Goal: Find contact information: Find contact information

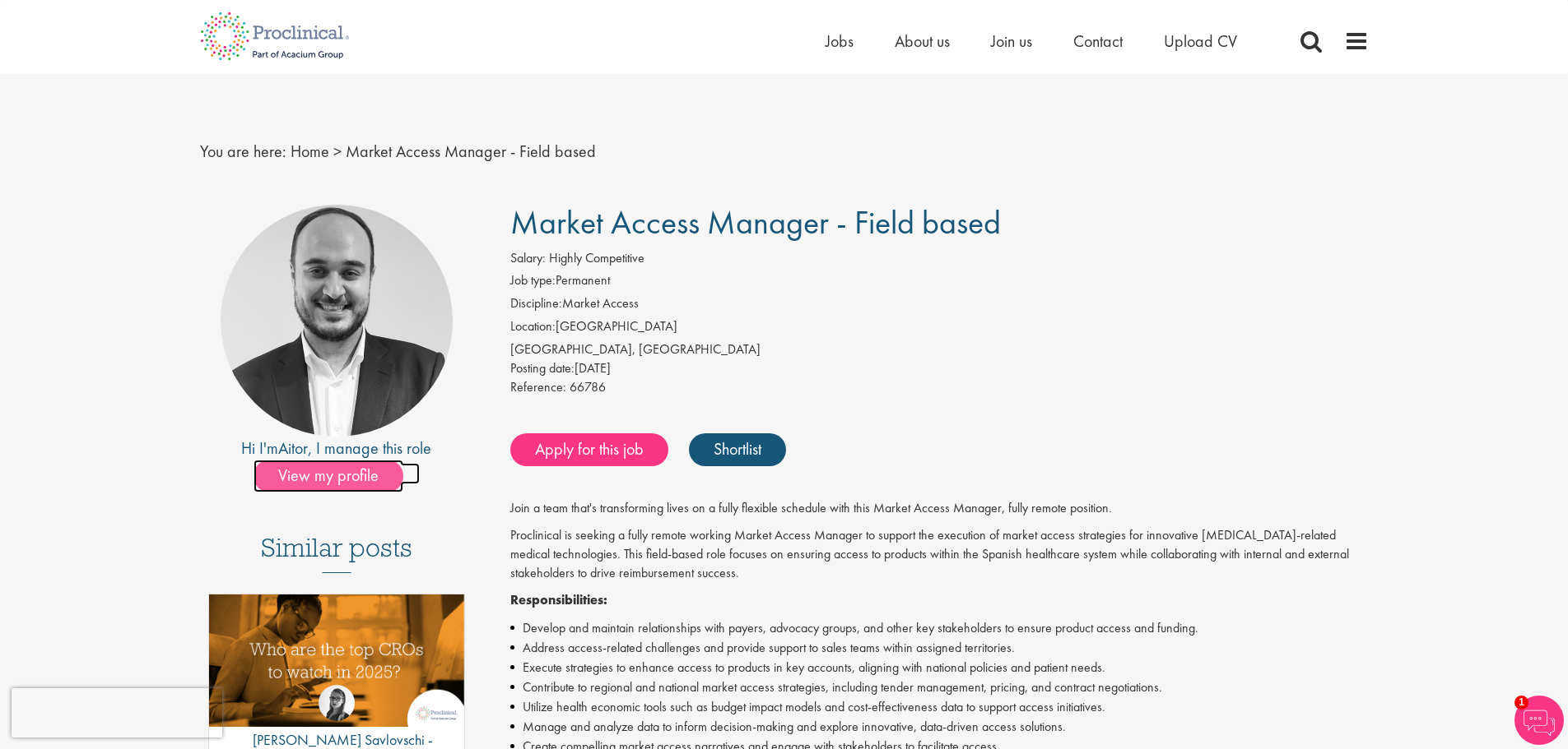
click at [345, 482] on span "View my profile" at bounding box center [328, 476] width 150 height 33
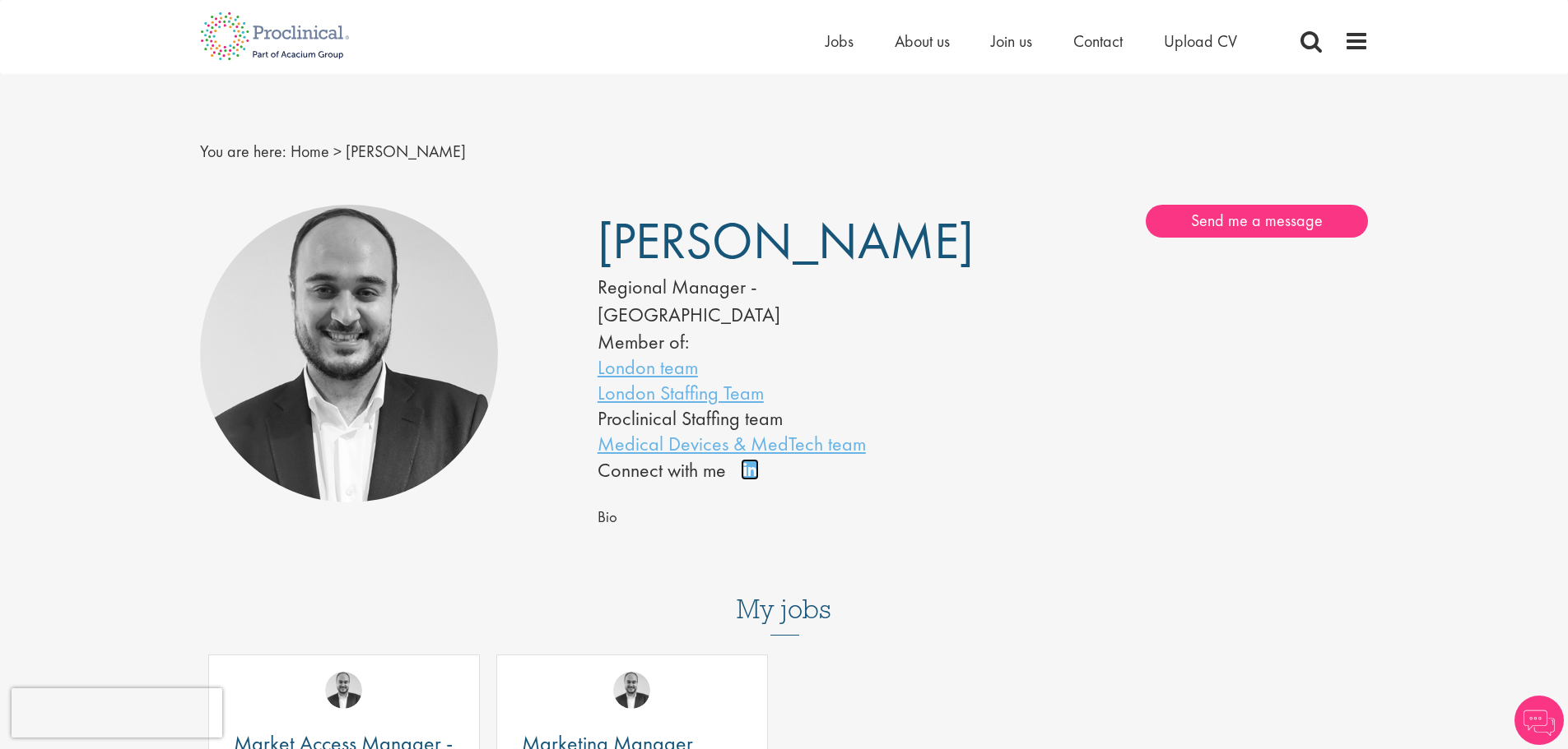
click at [754, 477] on link "Connect on LinkedIn" at bounding box center [755, 477] width 28 height 0
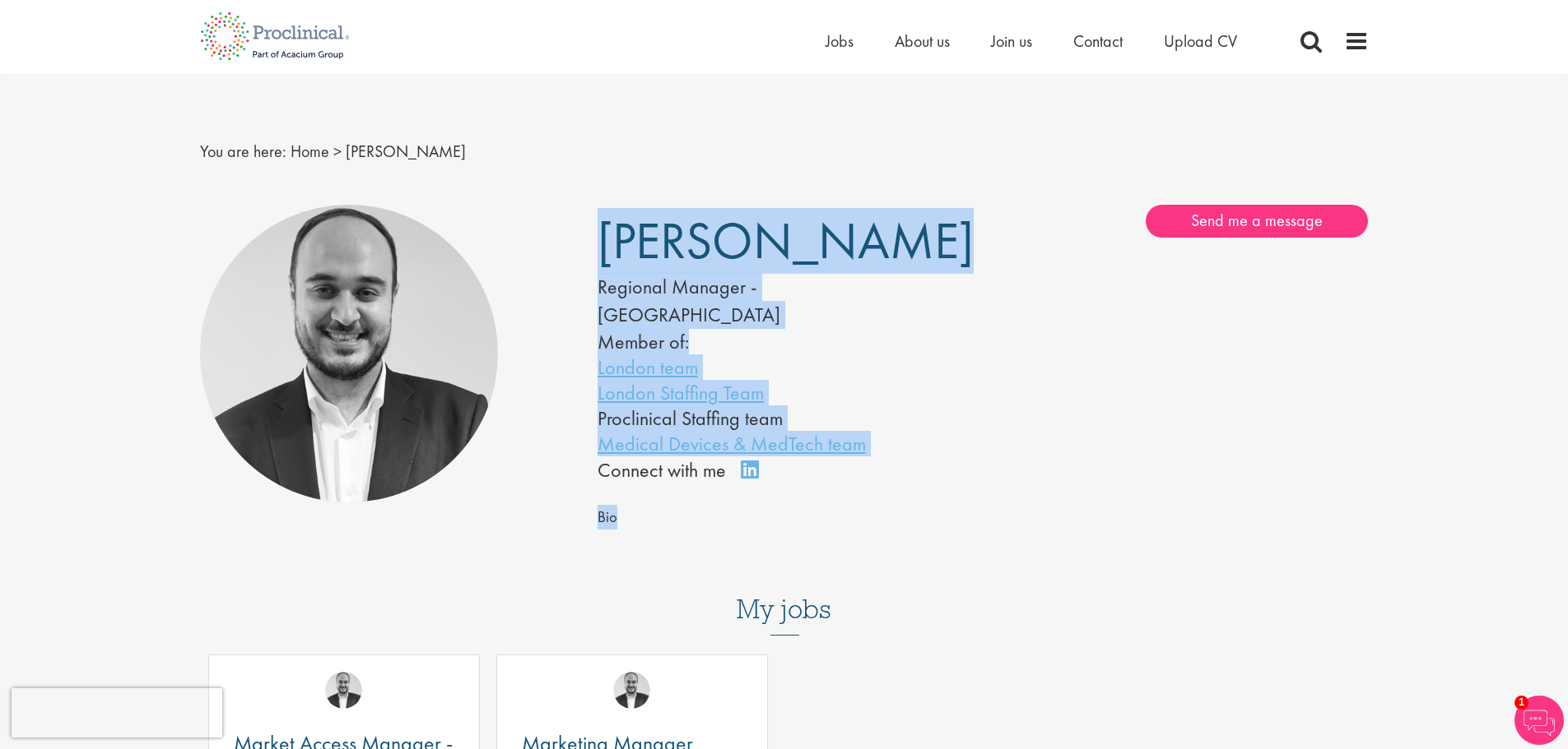
drag, startPoint x: 800, startPoint y: 466, endPoint x: 540, endPoint y: 270, distance: 325.6
click at [540, 270] on div "Aitor Melia Regional Manager - Southern Europe Member of: London team London St…" at bounding box center [785, 380] width 1194 height 367
copy div "Aitor Melia Regional Manager - Southern Europe Member of: London team London St…"
click at [886, 380] on li "London Staffing Team" at bounding box center [765, 393] width 336 height 26
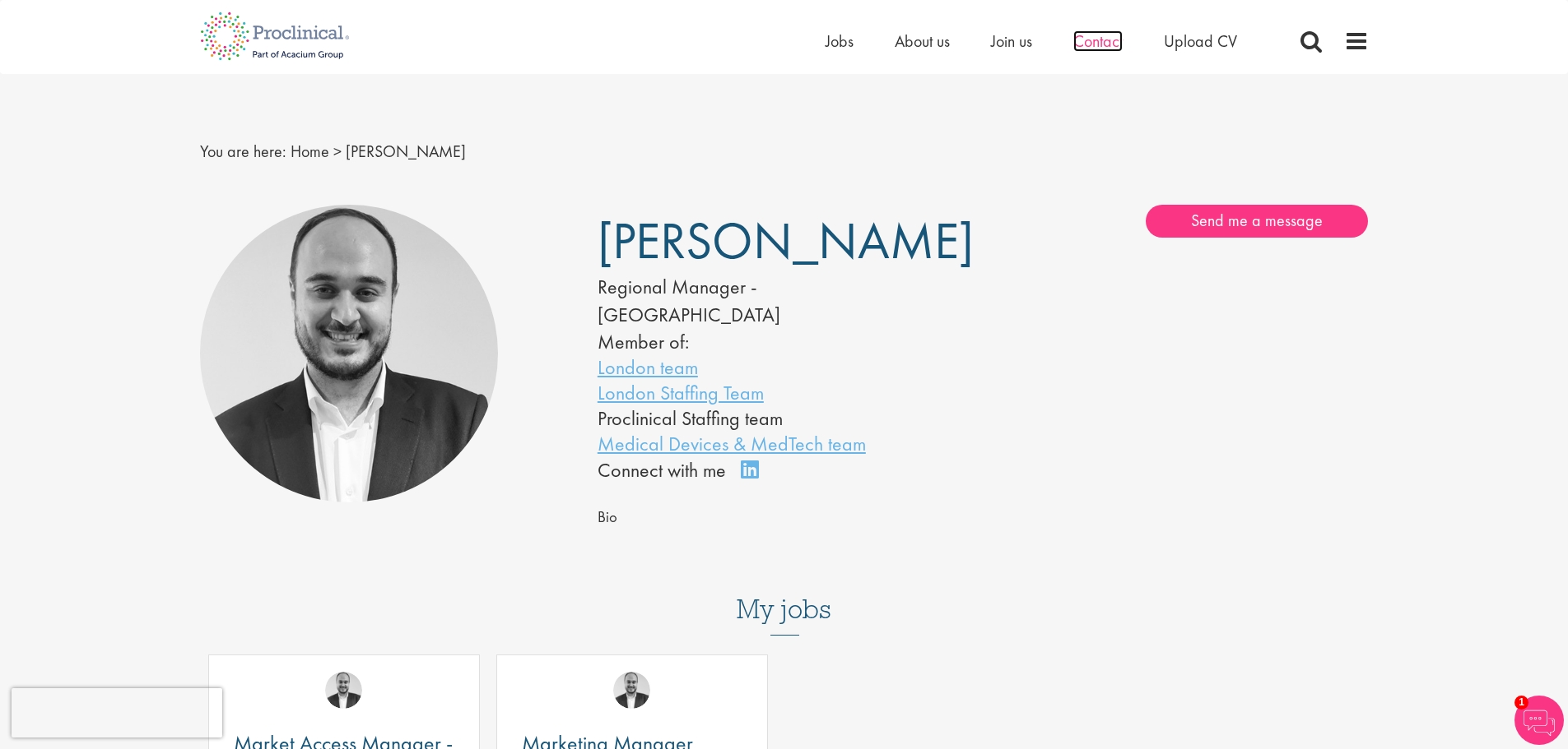
click at [1102, 41] on span "Contact" at bounding box center [1098, 41] width 50 height 21
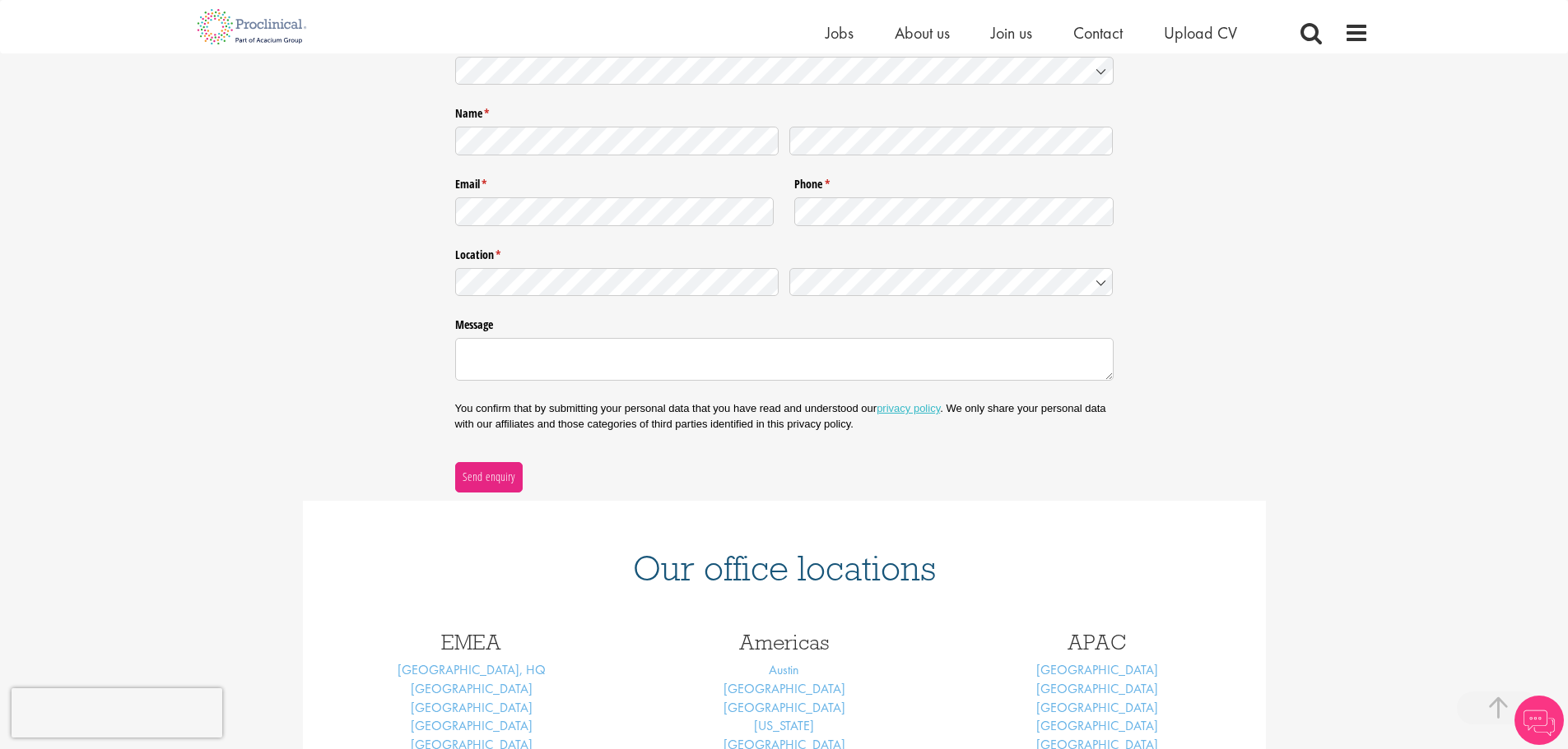
scroll to position [329, 0]
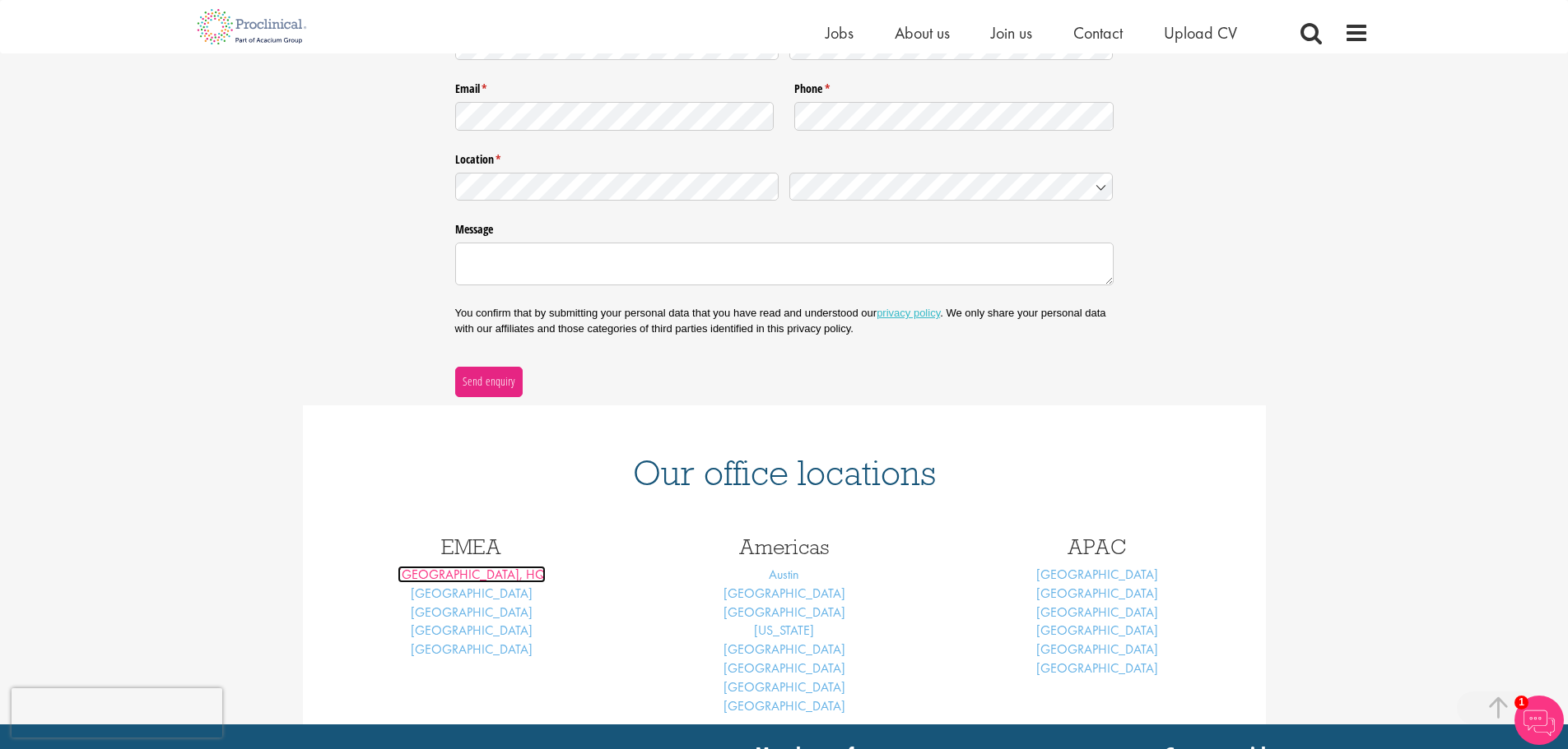
click at [461, 567] on link "London, HQ" at bounding box center [471, 573] width 148 height 17
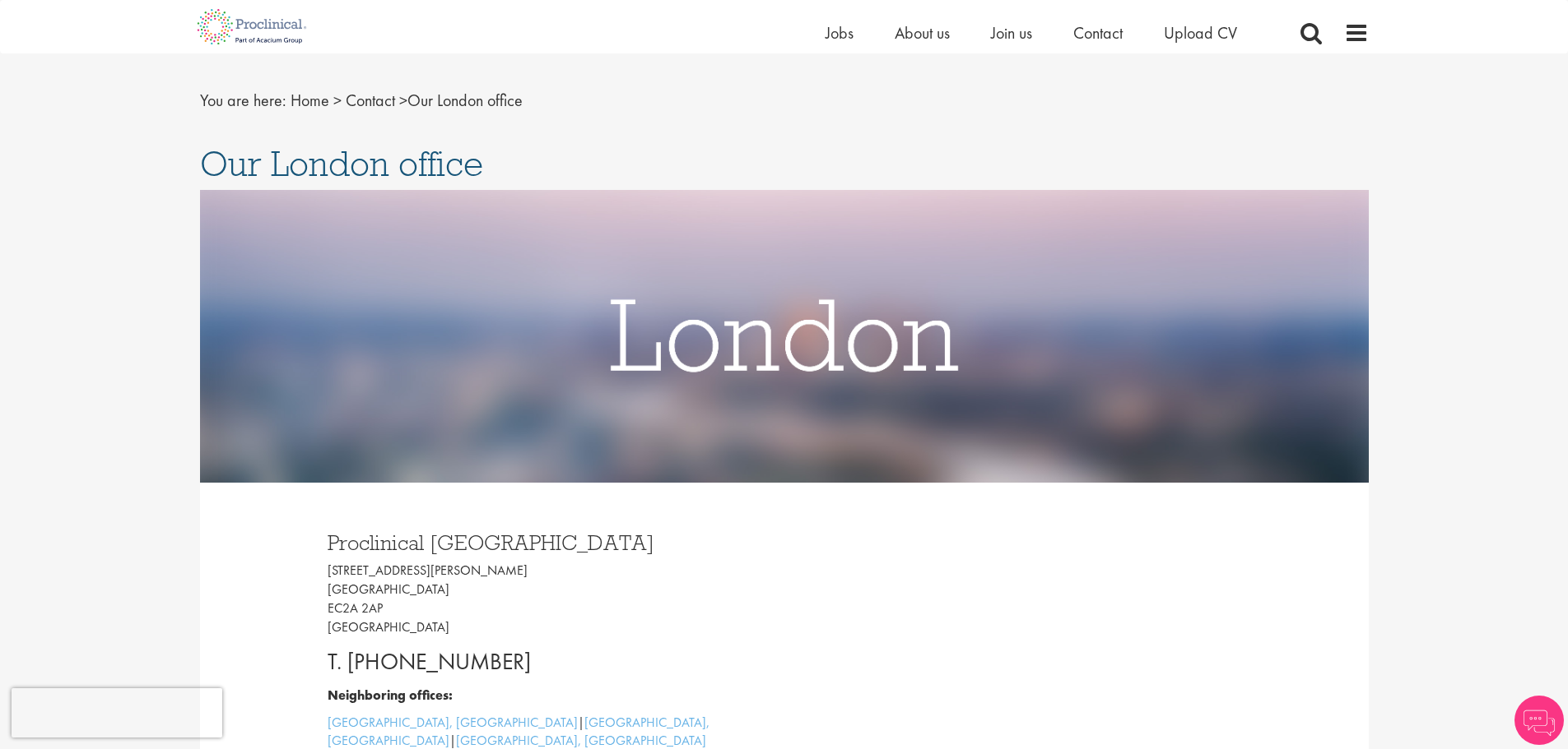
scroll to position [82, 0]
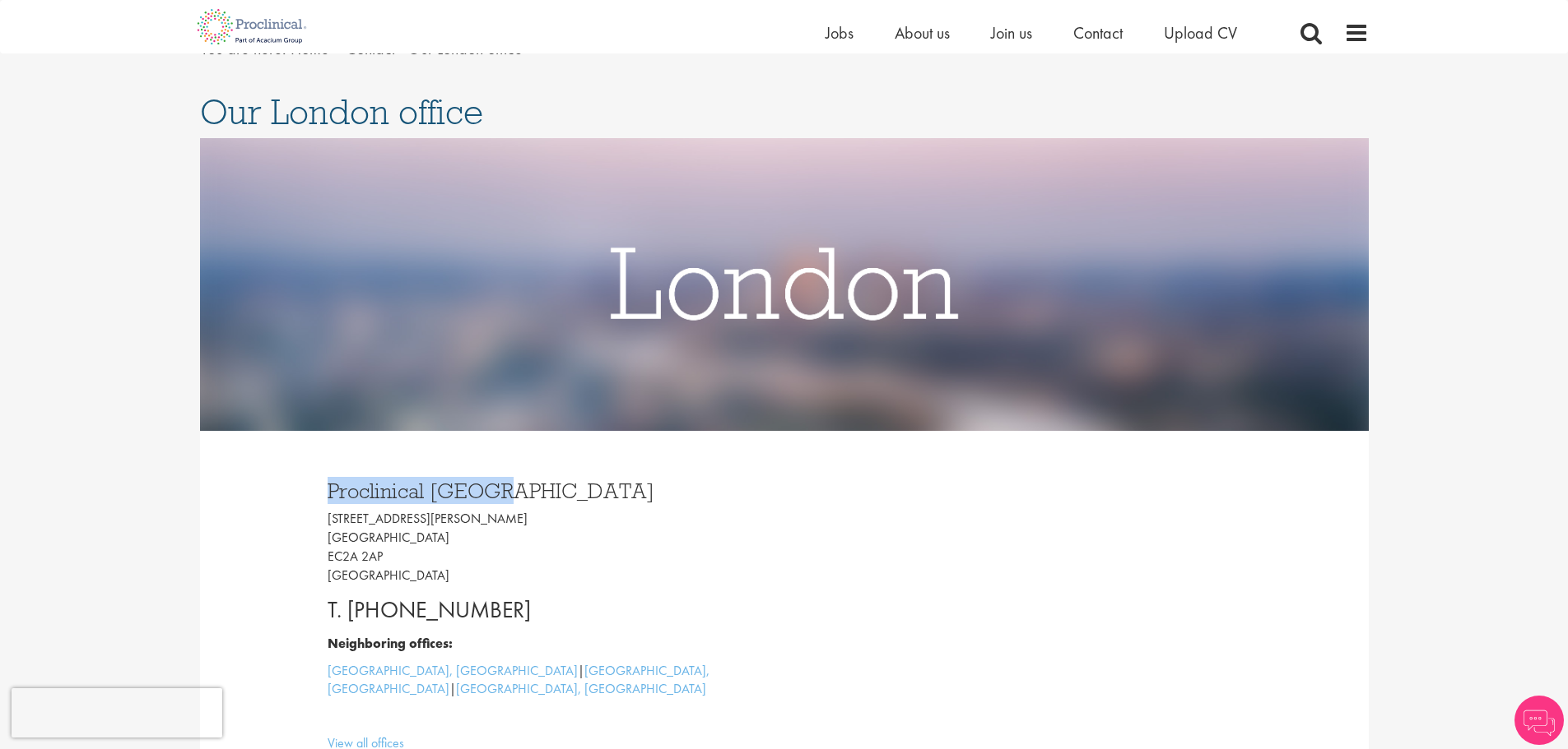
drag, startPoint x: 517, startPoint y: 501, endPoint x: 325, endPoint y: 498, distance: 192.0
click at [325, 498] on div "Proclinical London 9 Appold Street London EC2A 2AP United Kingdom T. +44 207 43…" at bounding box center [549, 612] width 469 height 298
copy h3 "Proclinical London"
click at [1189, 42] on span "Upload CV" at bounding box center [1200, 33] width 74 height 21
